Goal: Task Accomplishment & Management: Manage account settings

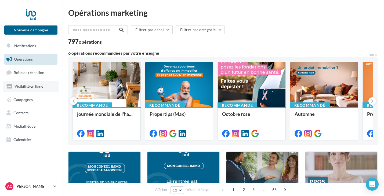
click at [30, 90] on link "Visibilité en ligne" at bounding box center [30, 86] width 55 height 11
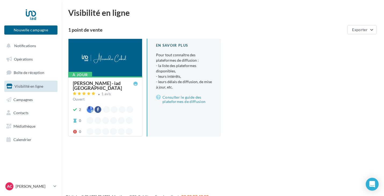
click at [101, 82] on div "[PERSON_NAME] - iad [GEOGRAPHIC_DATA]" at bounding box center [103, 86] width 61 height 10
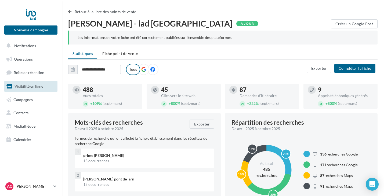
click at [144, 68] on icon at bounding box center [143, 69] width 5 height 5
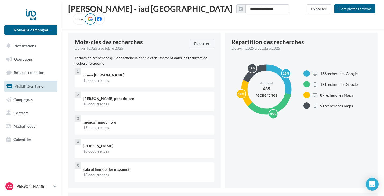
scroll to position [107, 0]
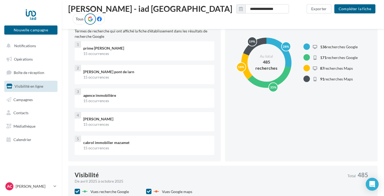
drag, startPoint x: 121, startPoint y: 49, endPoint x: 80, endPoint y: 49, distance: 41.6
click at [80, 49] on div "prime alexandre tarn 15 occurrences" at bounding box center [146, 50] width 135 height 19
click at [132, 55] on div "15 occurrences" at bounding box center [146, 53] width 127 height 5
drag, startPoint x: 135, startPoint y: 71, endPoint x: 107, endPoint y: 78, distance: 28.7
click at [107, 78] on div "alexandre carayol pont de larn 15 occurrences" at bounding box center [146, 74] width 135 height 19
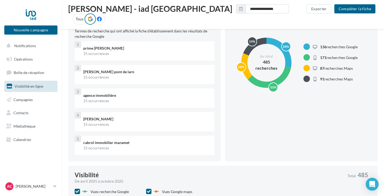
click at [123, 79] on div "15 occurrences" at bounding box center [146, 77] width 127 height 5
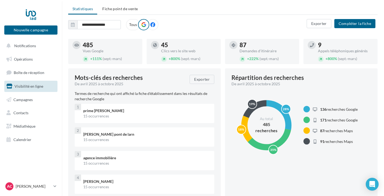
scroll to position [0, 0]
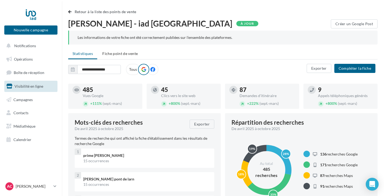
click at [151, 66] on label at bounding box center [152, 69] width 11 height 11
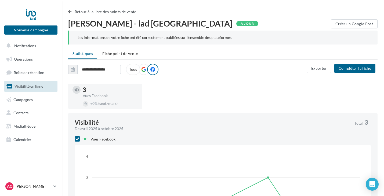
click at [146, 70] on label at bounding box center [143, 69] width 11 height 11
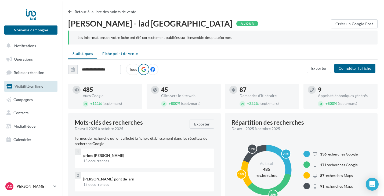
click at [127, 56] on span "Fiche point de vente" at bounding box center [119, 53] width 35 height 5
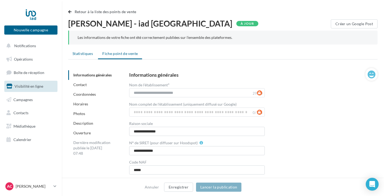
click at [90, 51] on li "Statistiques" at bounding box center [82, 54] width 29 height 10
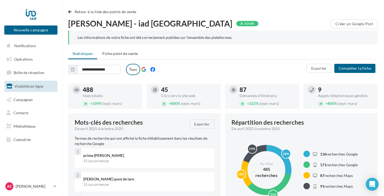
click at [155, 71] on icon at bounding box center [152, 69] width 5 height 5
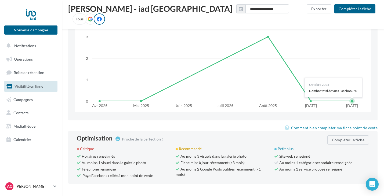
scroll to position [152, 0]
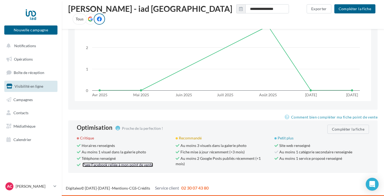
click at [101, 166] on link "Page Facebook reliée à mon point de vente" at bounding box center [117, 165] width 71 height 5
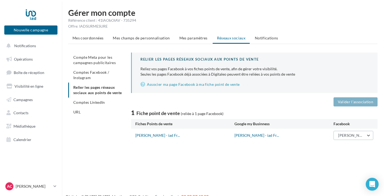
click at [369, 136] on button "[PERSON_NAME] Iad" at bounding box center [353, 135] width 40 height 9
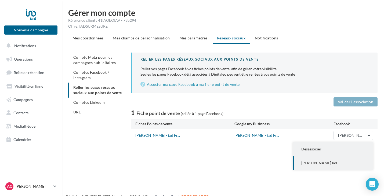
click at [325, 150] on button "Désassocier" at bounding box center [332, 149] width 80 height 14
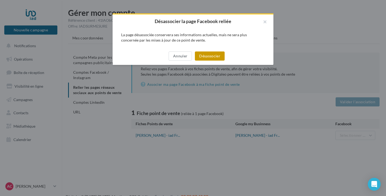
click at [213, 60] on button "Désassocier" at bounding box center [210, 55] width 30 height 9
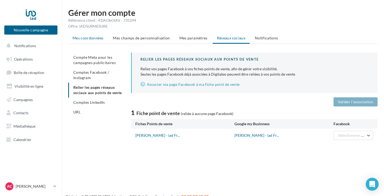
click at [89, 38] on span "Mes coordonnées" at bounding box center [87, 38] width 31 height 5
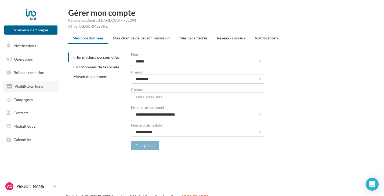
click at [30, 84] on span "Visibilité en ligne" at bounding box center [28, 86] width 29 height 5
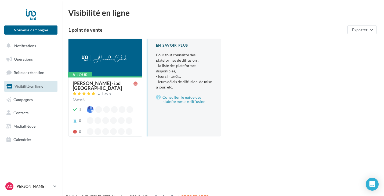
click at [111, 85] on div "[PERSON_NAME] - iad [GEOGRAPHIC_DATA]" at bounding box center [103, 86] width 61 height 10
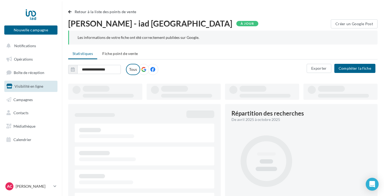
type input "**********"
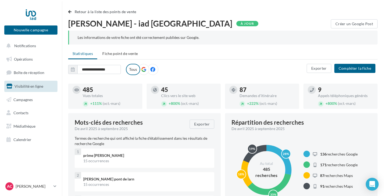
click at [145, 70] on icon at bounding box center [143, 69] width 5 height 5
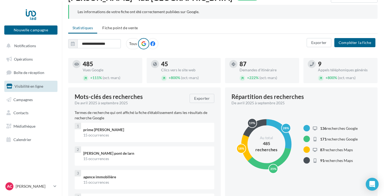
scroll to position [54, 0]
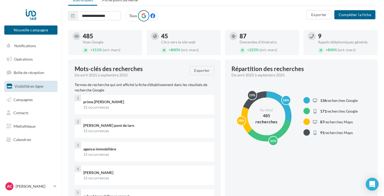
click at [163, 35] on div "45" at bounding box center [188, 36] width 55 height 6
click at [156, 37] on icon at bounding box center [155, 36] width 4 height 4
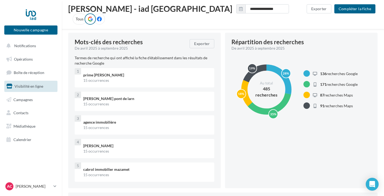
scroll to position [107, 0]
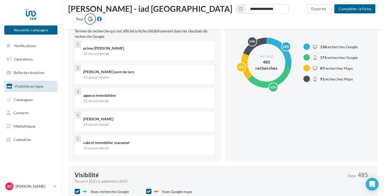
drag, startPoint x: 131, startPoint y: 68, endPoint x: 92, endPoint y: 72, distance: 39.3
click at [92, 72] on div "alexandre carayol pont de larn 15 occurrences" at bounding box center [146, 74] width 135 height 19
click at [133, 87] on div "prime alexandre tarn 15 occurrences 1 alexandre carayol pont de larn 15 occurre…" at bounding box center [144, 98] width 139 height 114
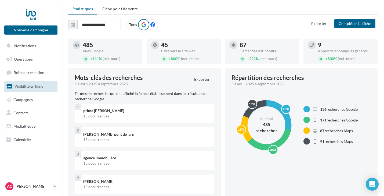
scroll to position [0, 0]
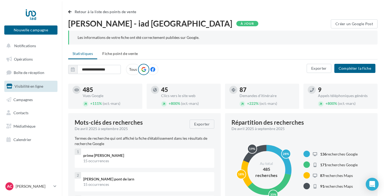
click at [119, 55] on span "Fiche point de vente" at bounding box center [119, 53] width 35 height 5
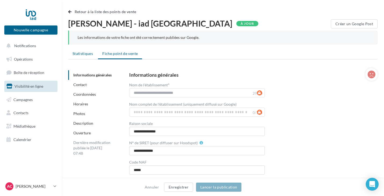
click at [78, 55] on span "Statistiques" at bounding box center [82, 53] width 20 height 5
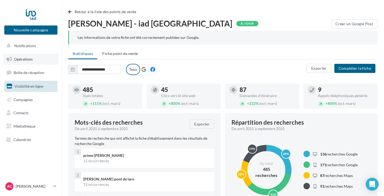
click at [29, 62] on link "Opérations" at bounding box center [30, 59] width 55 height 11
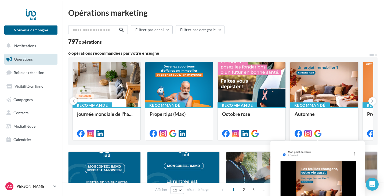
click at [318, 133] on icon at bounding box center [318, 134] width 8 height 8
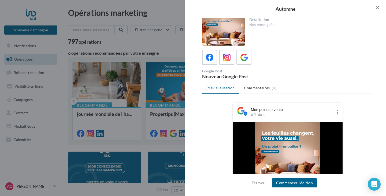
click at [379, 5] on button "button" at bounding box center [375, 8] width 21 height 16
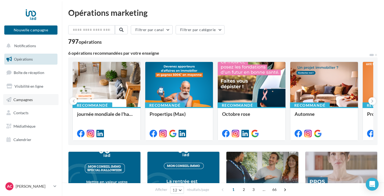
click at [39, 99] on link "Campagnes" at bounding box center [30, 99] width 55 height 11
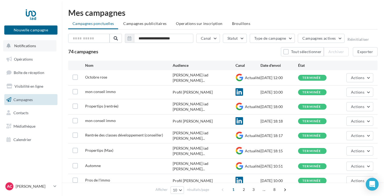
click at [33, 45] on span "Notifications" at bounding box center [25, 45] width 22 height 5
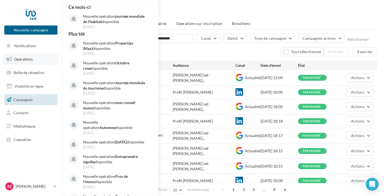
click at [33, 61] on link "Opérations" at bounding box center [30, 59] width 55 height 11
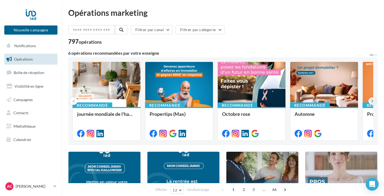
click at [372, 101] on icon at bounding box center [372, 100] width 2 height 5
